Goal: Transaction & Acquisition: Subscribe to service/newsletter

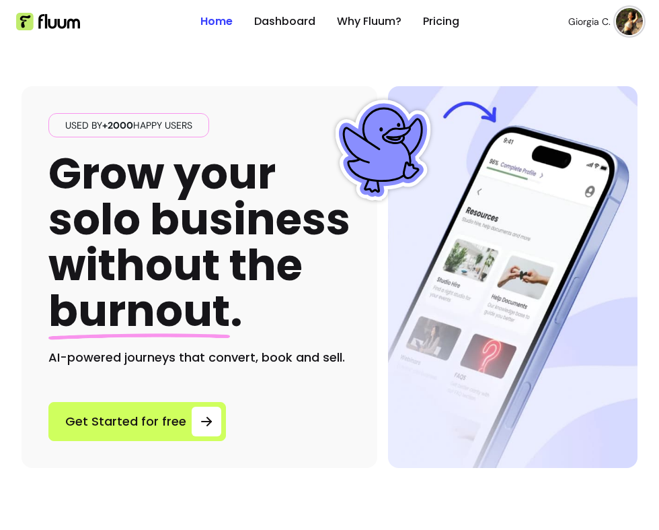
click at [629, 28] on img at bounding box center [629, 21] width 27 height 27
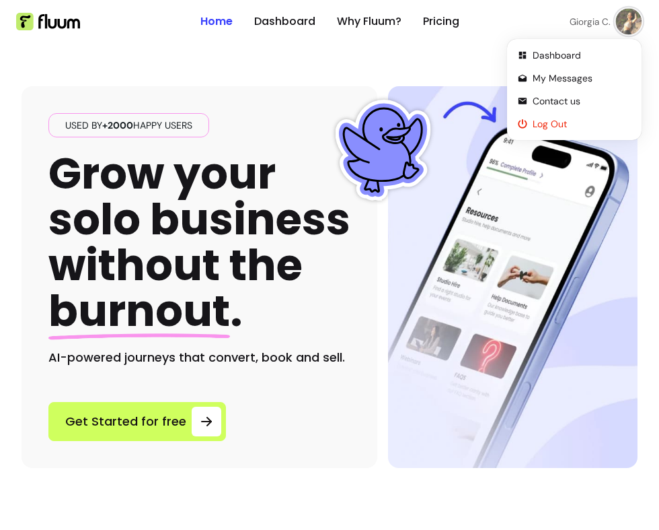
click at [565, 116] on li "Log Out" at bounding box center [575, 124] width 124 height 22
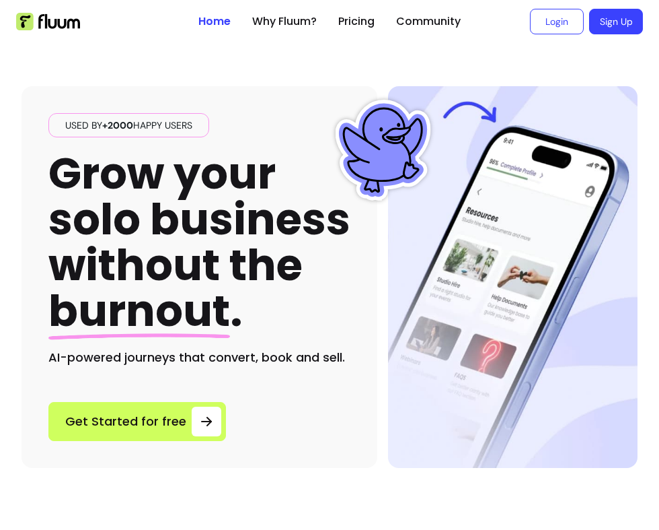
click at [611, 9] on link "Sign Up" at bounding box center [616, 22] width 54 height 26
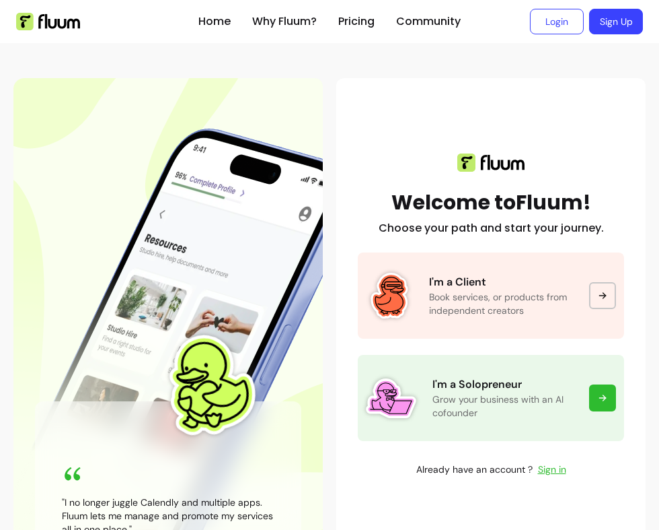
click at [540, 395] on p "Grow your business with an AI cofounder" at bounding box center [503, 405] width 141 height 27
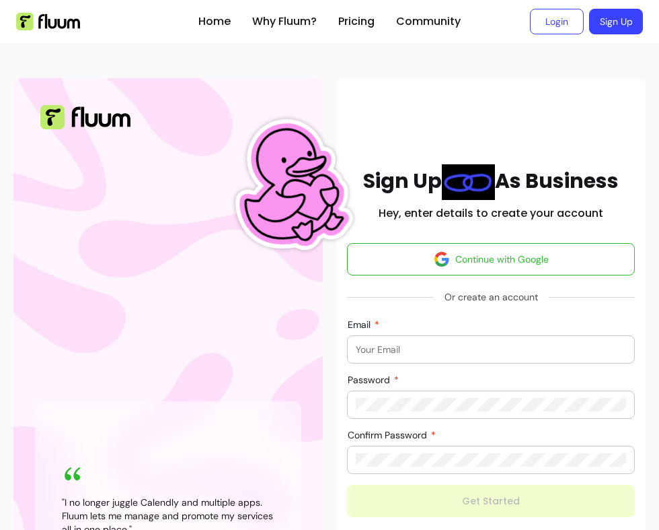
click at [397, 335] on div "Email" at bounding box center [491, 349] width 288 height 28
click at [391, 350] on input "Email" at bounding box center [491, 349] width 271 height 13
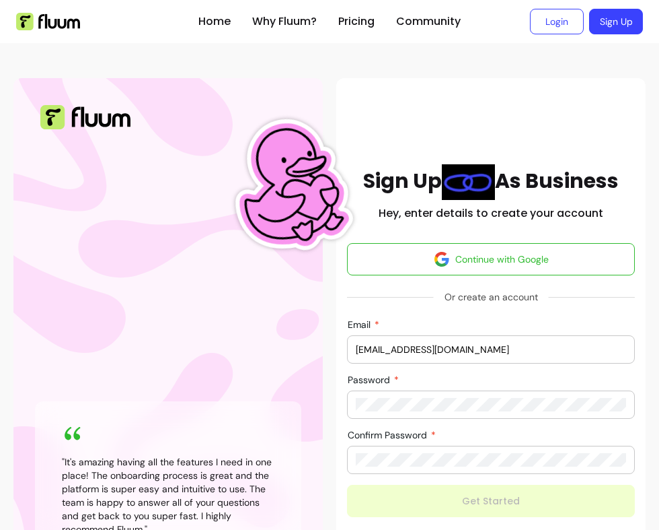
type input "morelrobb+ciao876@gmai.com"
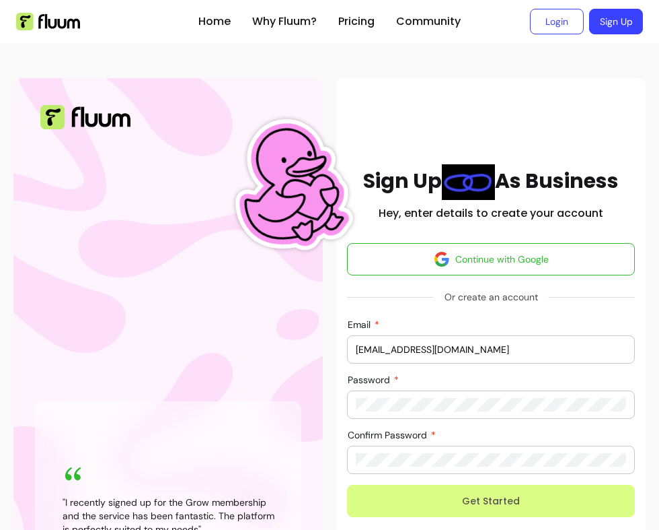
click at [491, 499] on button "Get Started" at bounding box center [491, 501] width 288 height 32
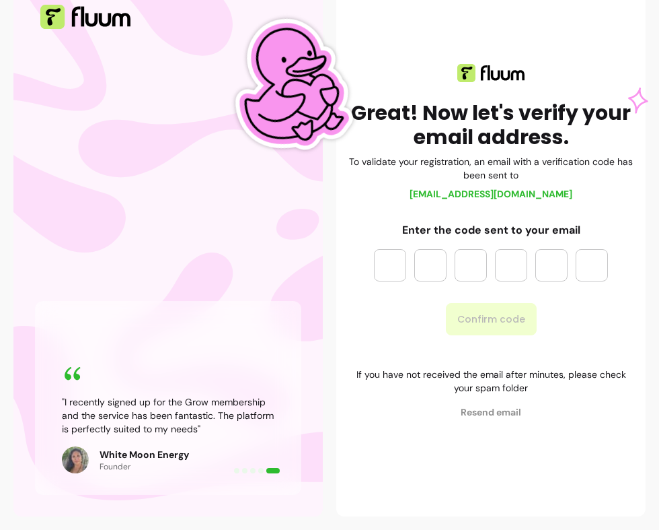
scroll to position [120, 0]
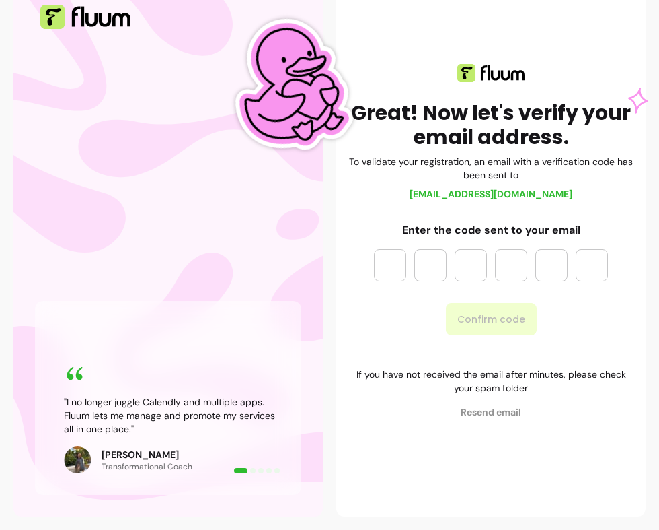
click at [390, 249] on input "Please enter OTP character 1" at bounding box center [390, 265] width 32 height 32
click at [397, 439] on div "Great! Now let's verify your email address. To validate your registration, an e…" at bounding box center [491, 247] width 310 height 538
click at [480, 405] on span "Resend email" at bounding box center [491, 411] width 288 height 13
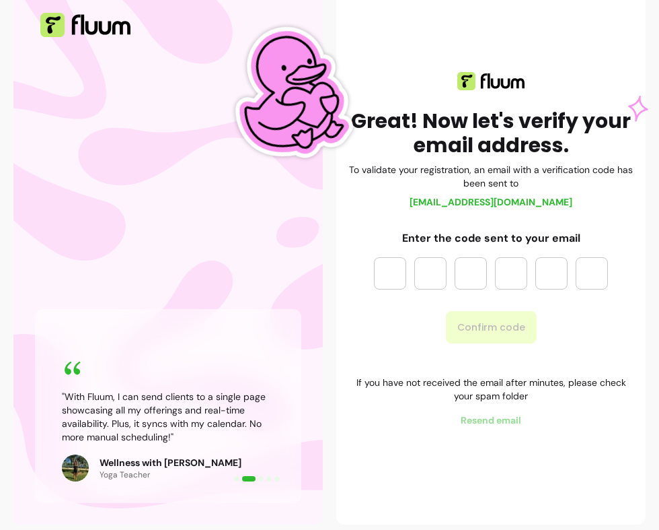
scroll to position [0, 0]
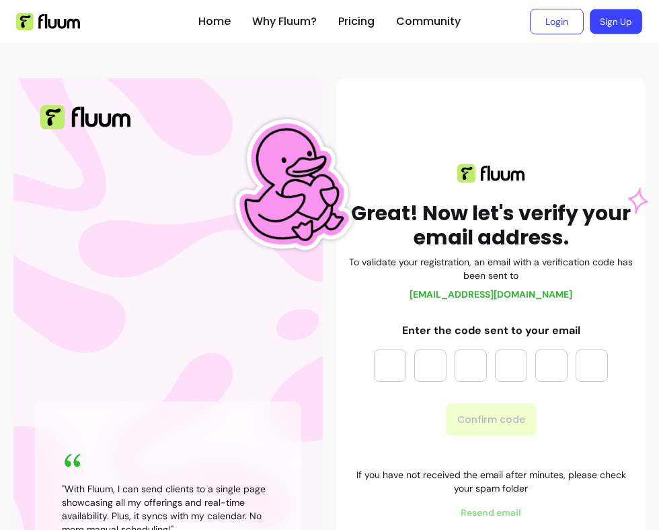
click at [612, 19] on link "Sign Up" at bounding box center [616, 21] width 52 height 25
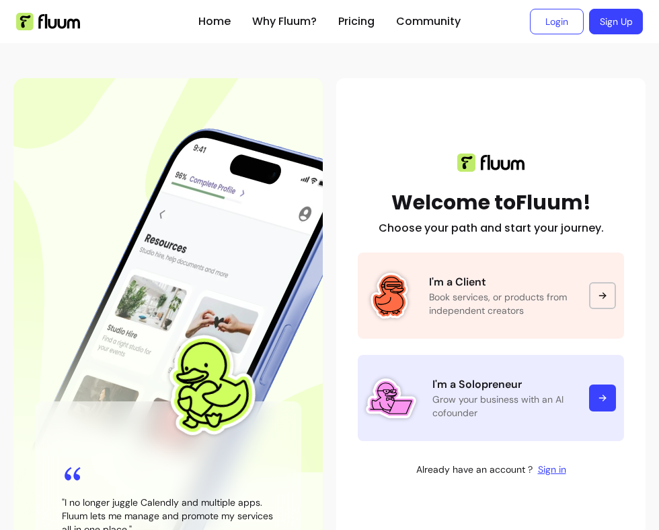
click at [487, 423] on link "I'm a Solopreneur Grow your business with an AI cofounder" at bounding box center [491, 398] width 266 height 86
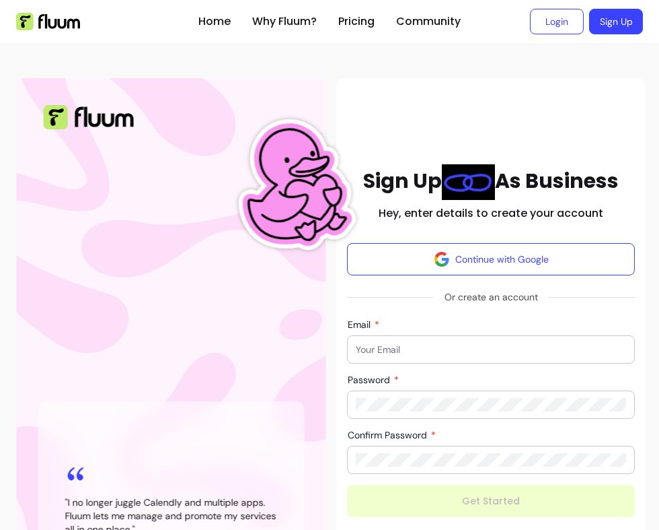
click at [377, 346] on input "Email" at bounding box center [491, 349] width 271 height 13
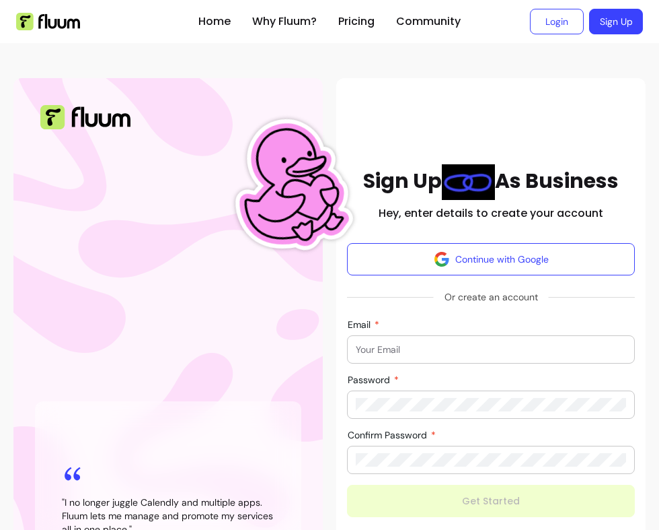
click at [373, 353] on input "Email" at bounding box center [491, 349] width 271 height 13
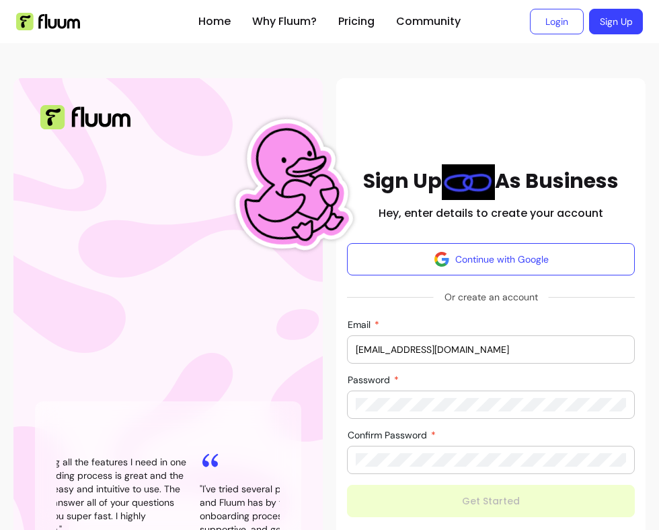
type input "[EMAIL_ADDRESS][DOMAIN_NAME]"
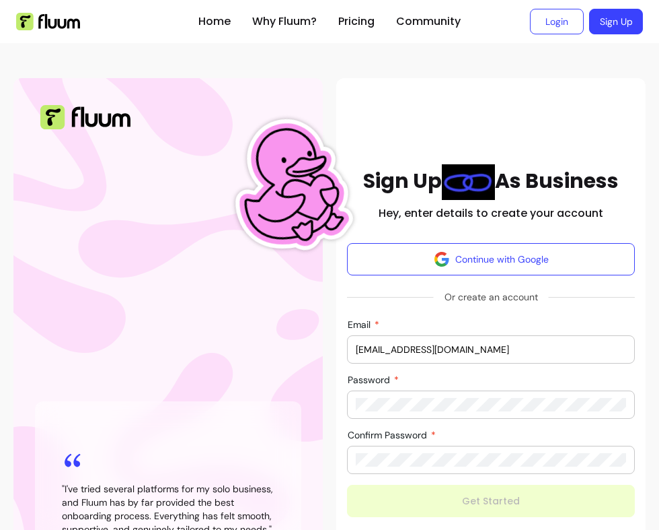
click at [385, 450] on div at bounding box center [491, 459] width 271 height 27
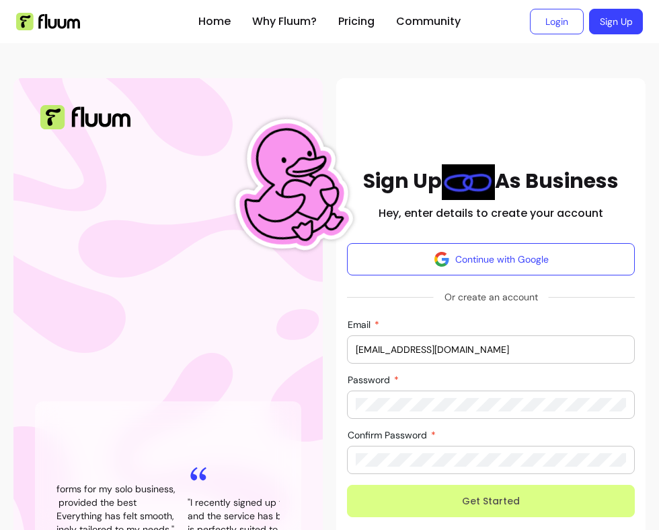
click at [414, 505] on button "Get Started" at bounding box center [491, 501] width 288 height 32
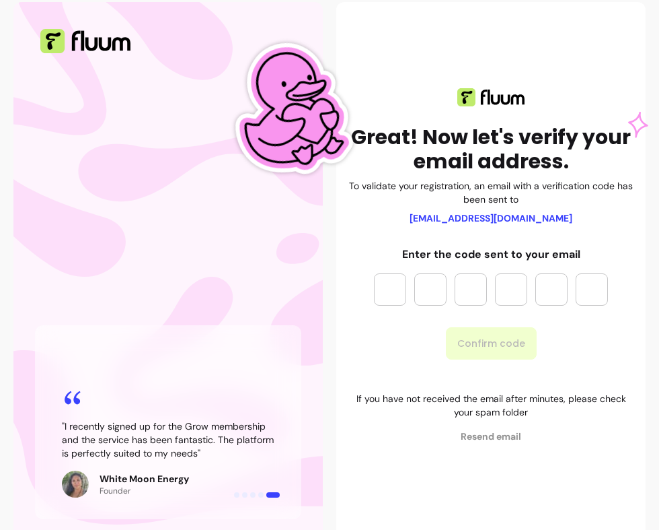
scroll to position [77, 0]
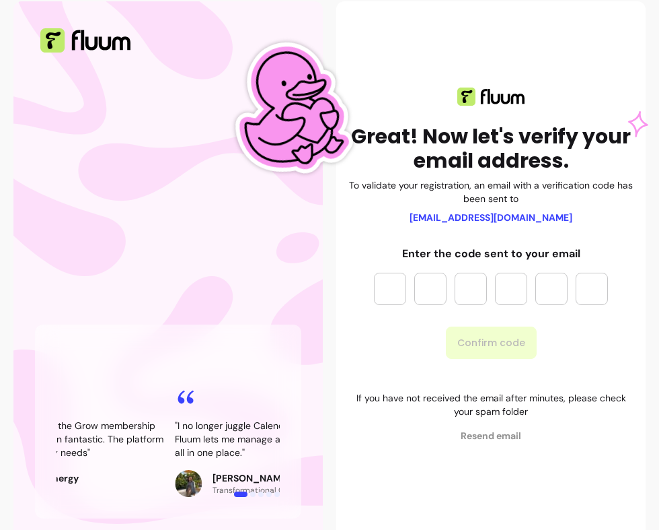
click at [378, 286] on input "Please enter OTP character 1" at bounding box center [390, 289] width 32 height 32
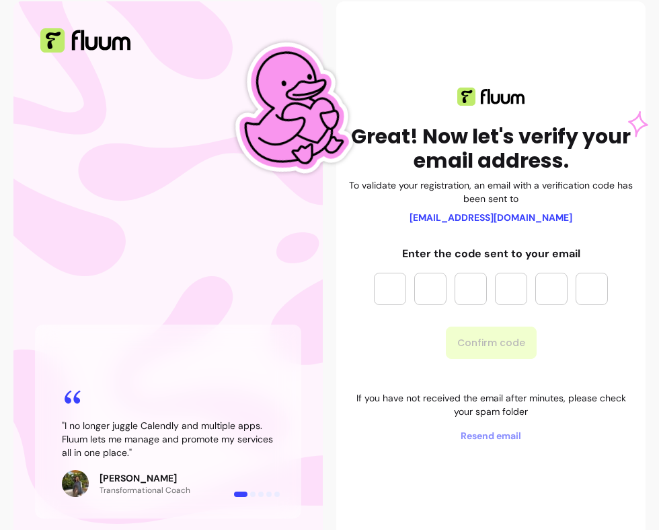
click at [386, 236] on div "Great! Now let's verify your email address. To validate your registration, an e…" at bounding box center [491, 264] width 288 height 355
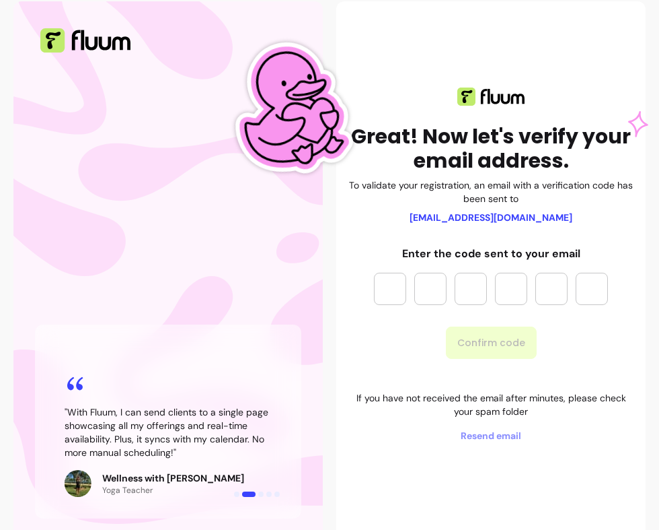
click at [382, 286] on input "Please enter OTP character 1" at bounding box center [390, 289] width 32 height 32
click at [386, 248] on p "Enter the code sent to your email" at bounding box center [491, 254] width 234 height 16
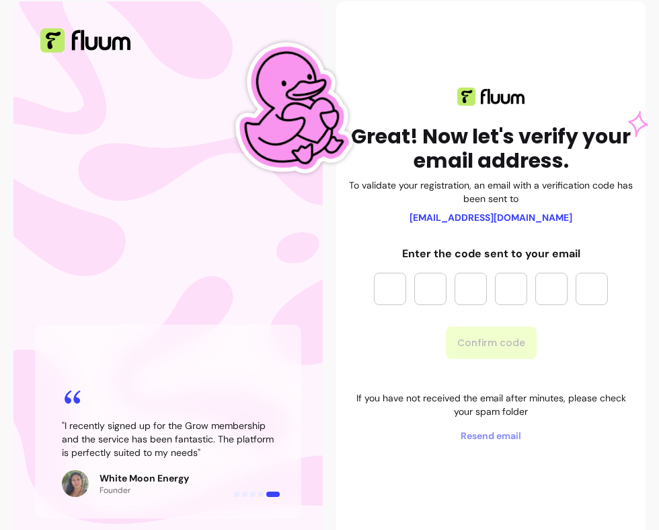
click at [393, 294] on input "Please enter OTP character 1" at bounding box center [390, 289] width 32 height 32
type input "*"
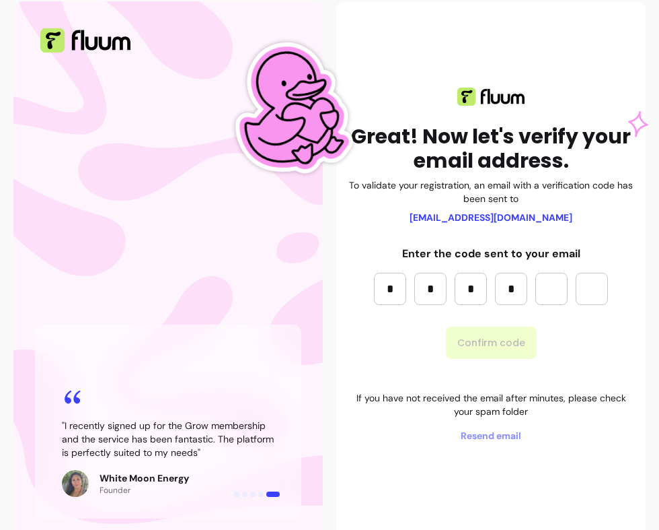
type input "*"
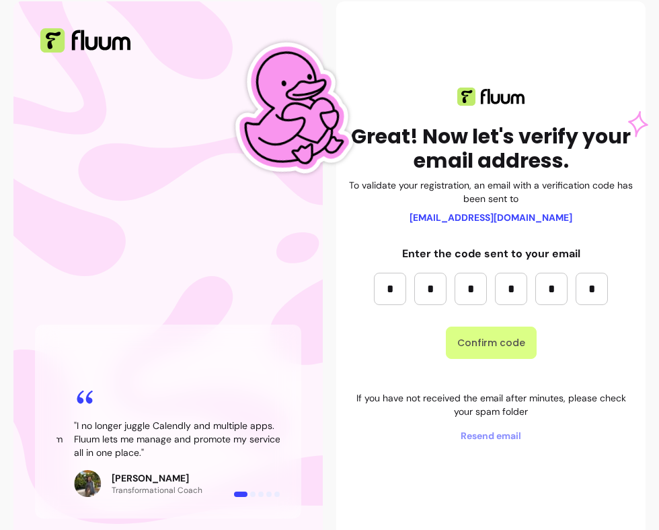
type input "*"
click at [489, 351] on button "Confirm code" at bounding box center [491, 342] width 91 height 32
